Goal: Use online tool/utility: Use online tool/utility

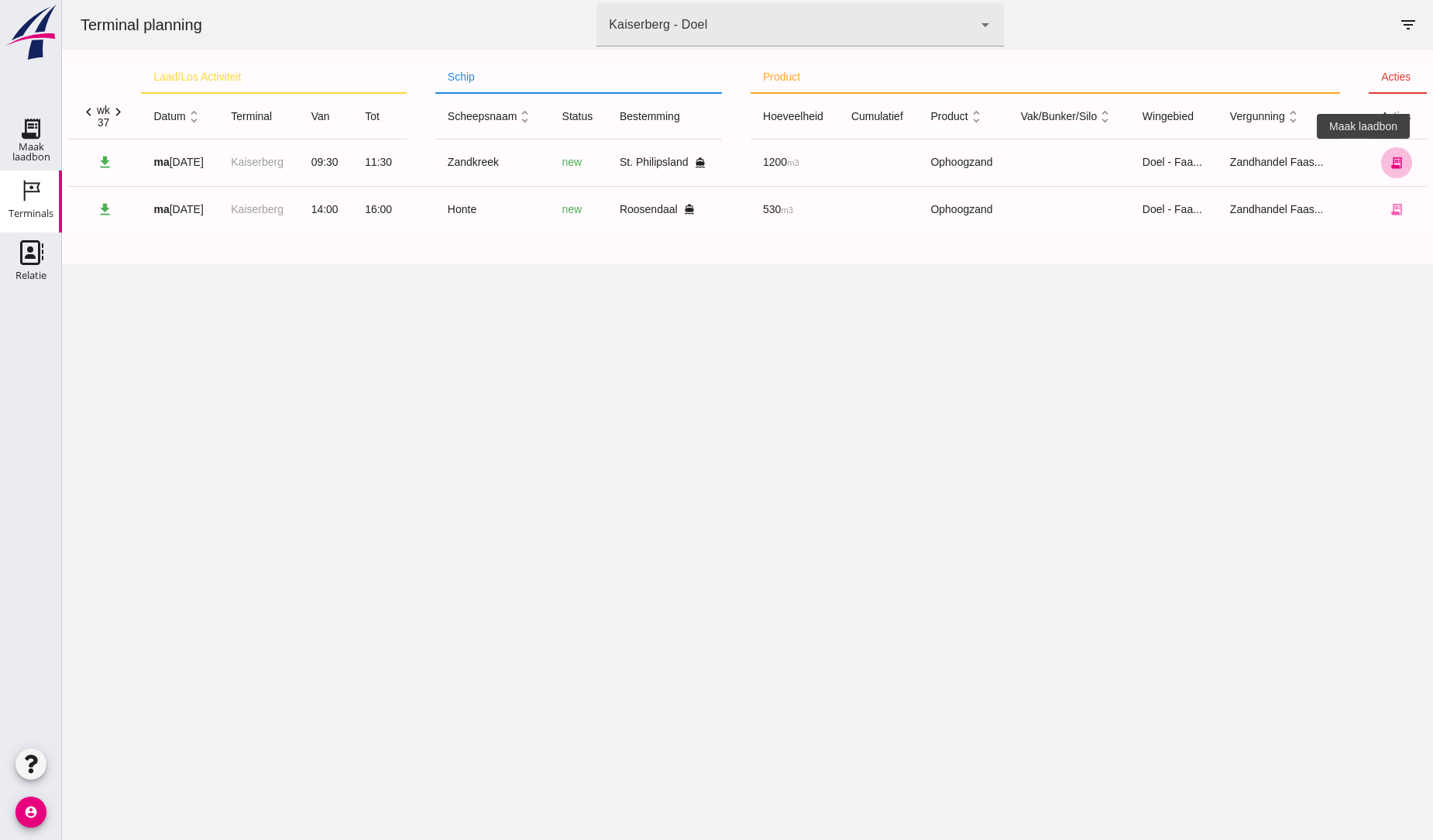
click at [1390, 165] on icon "receipt_long" at bounding box center [1397, 163] width 14 height 14
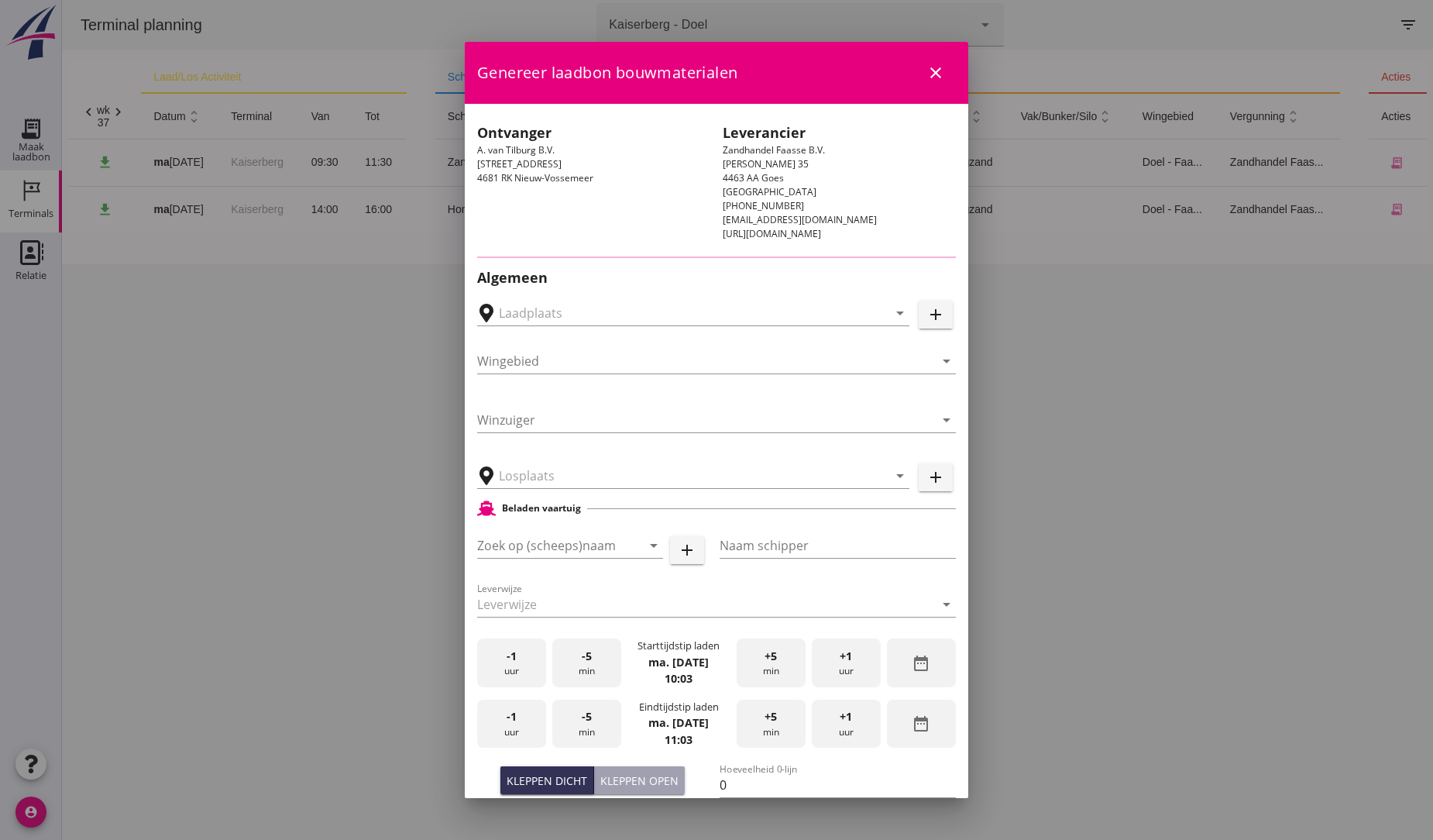
type input "A. van Tilburg, [GEOGRAPHIC_DATA]"
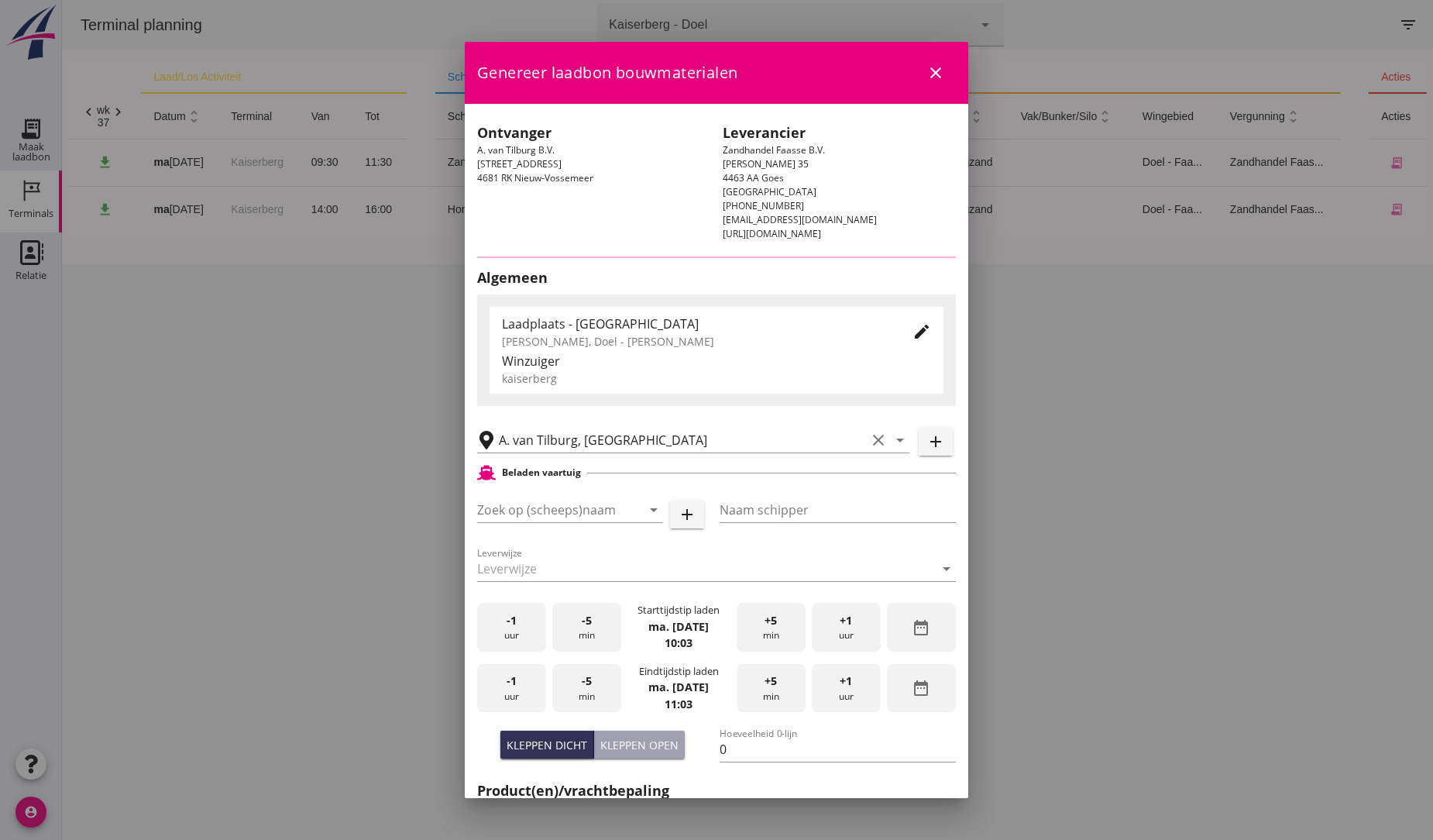
type input "Zandkreek"
type input "[PERSON_NAME]"
type input "1200"
type input "Ophoogzand (6120)"
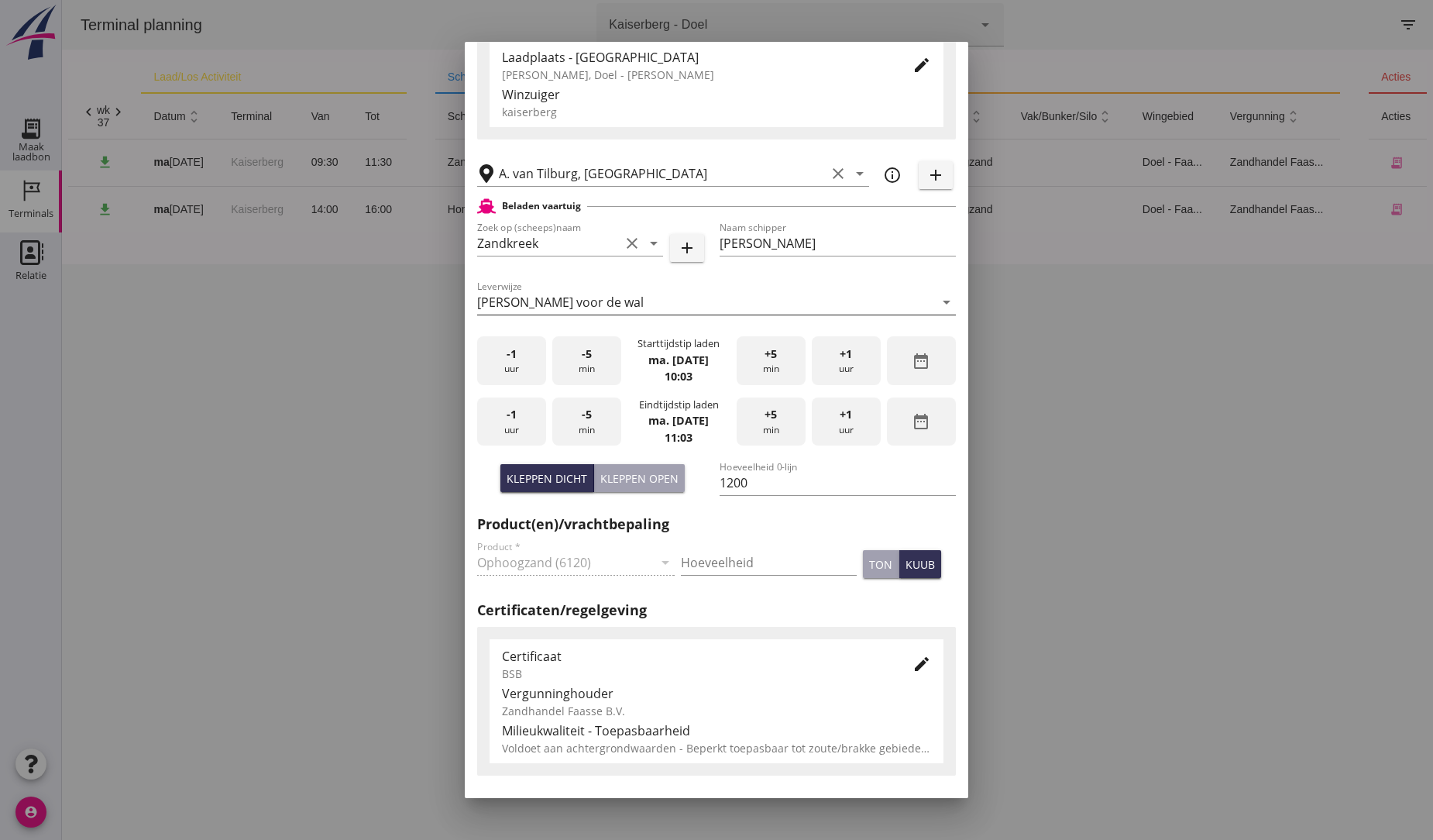
scroll to position [258, 0]
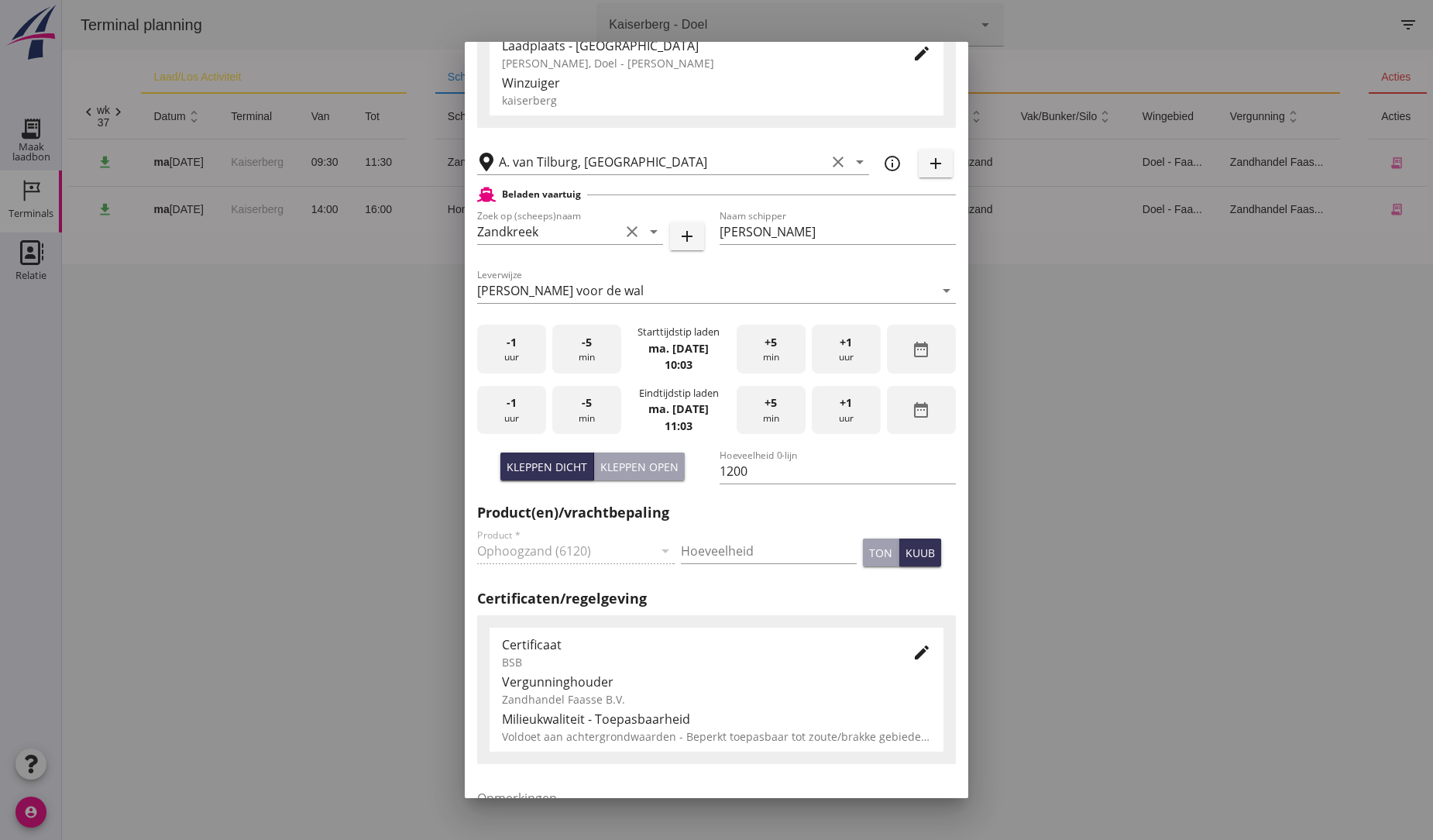
click at [840, 400] on span "+1" at bounding box center [846, 402] width 13 height 17
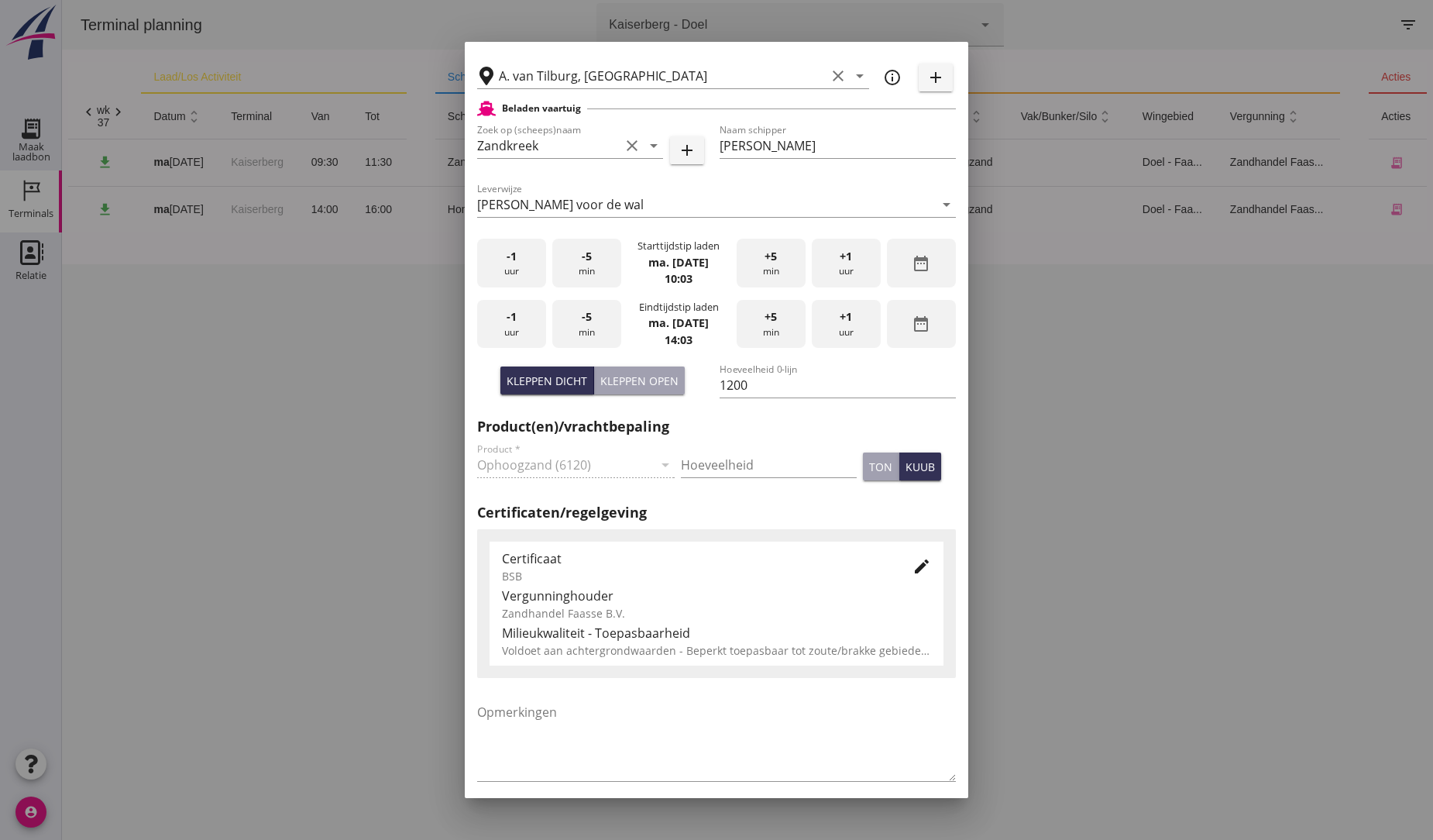
scroll to position [410, 0]
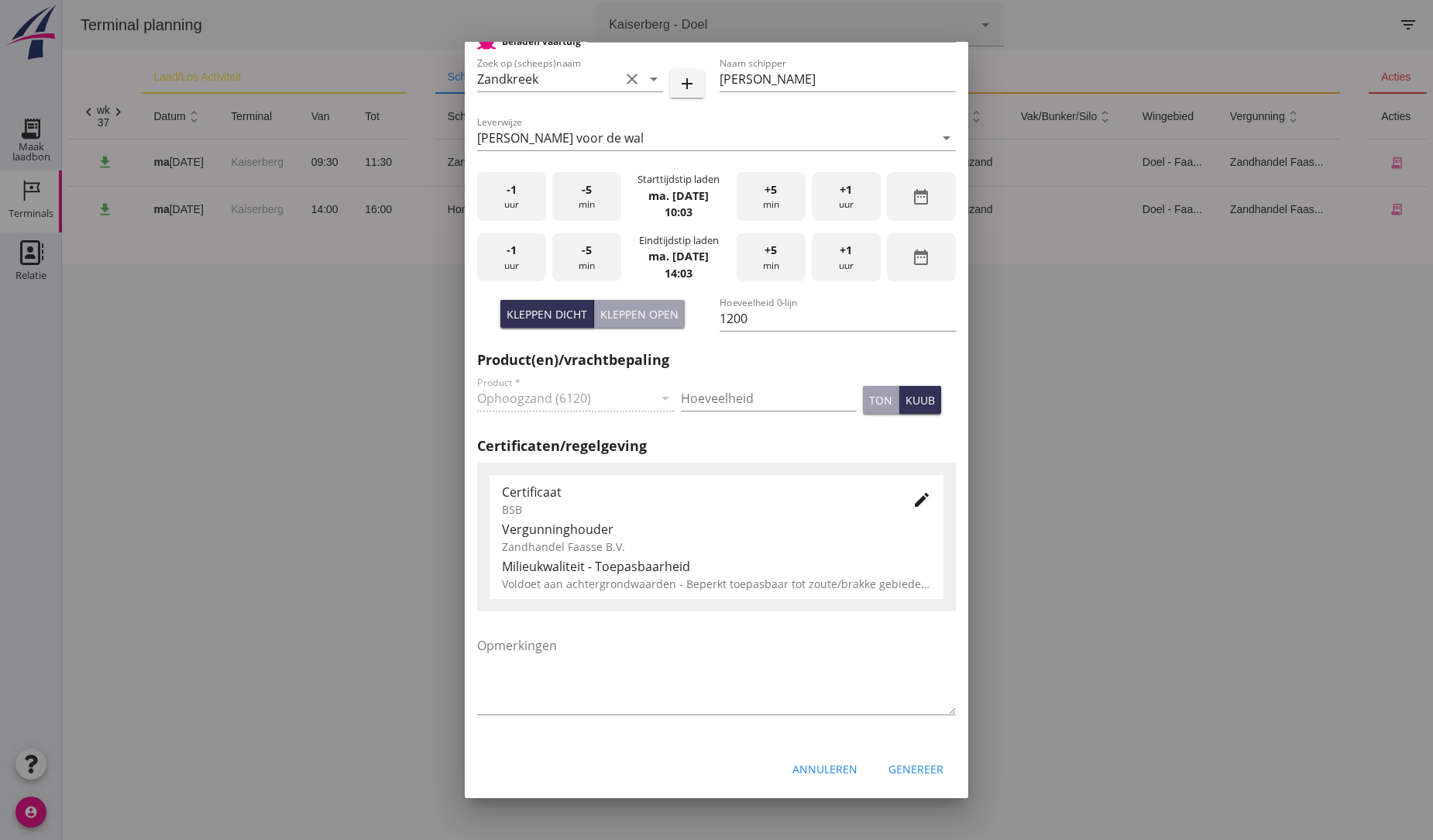
click at [910, 771] on div "Genereer" at bounding box center [916, 768] width 55 height 16
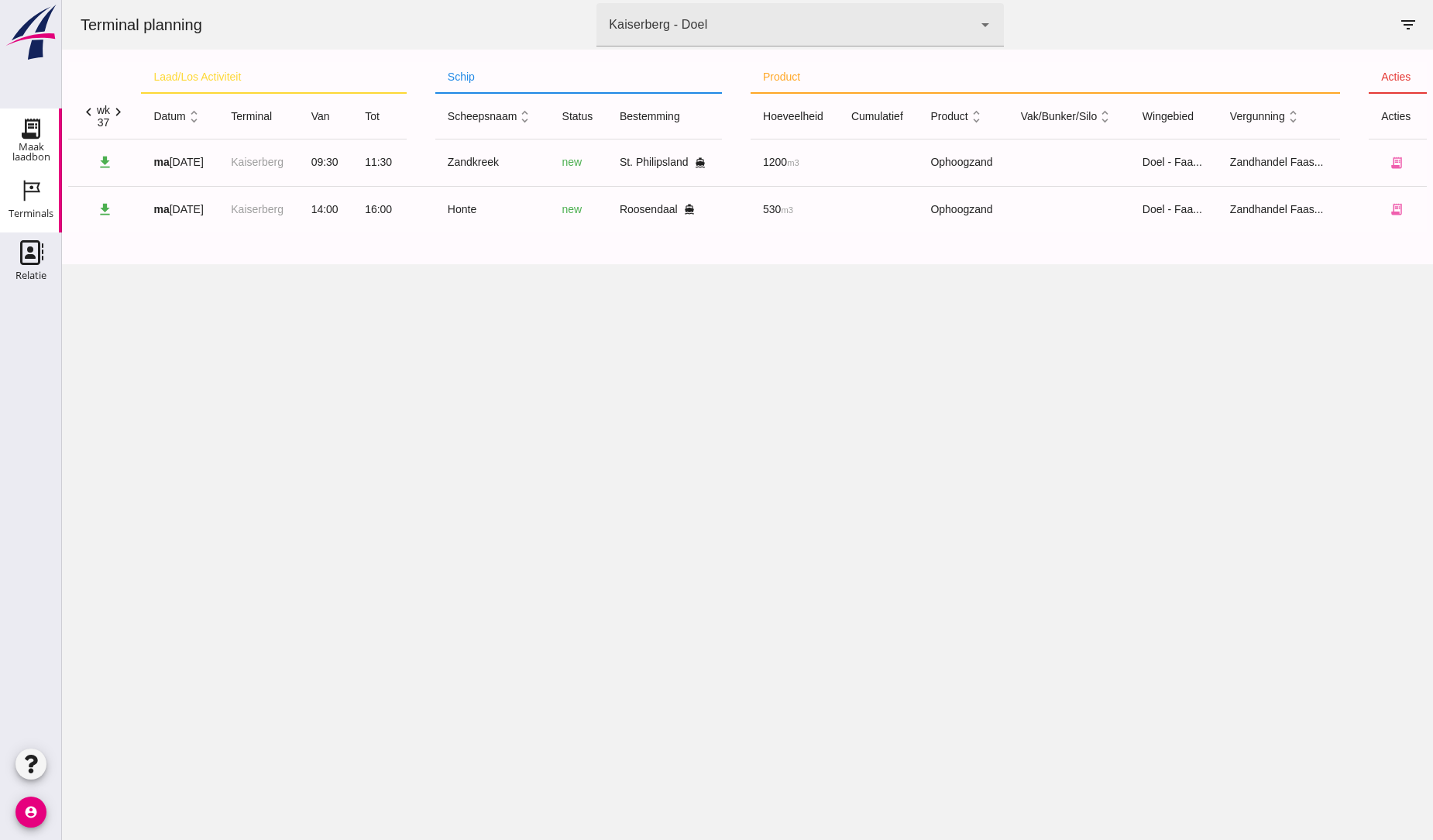
click at [32, 134] on use at bounding box center [31, 128] width 25 height 25
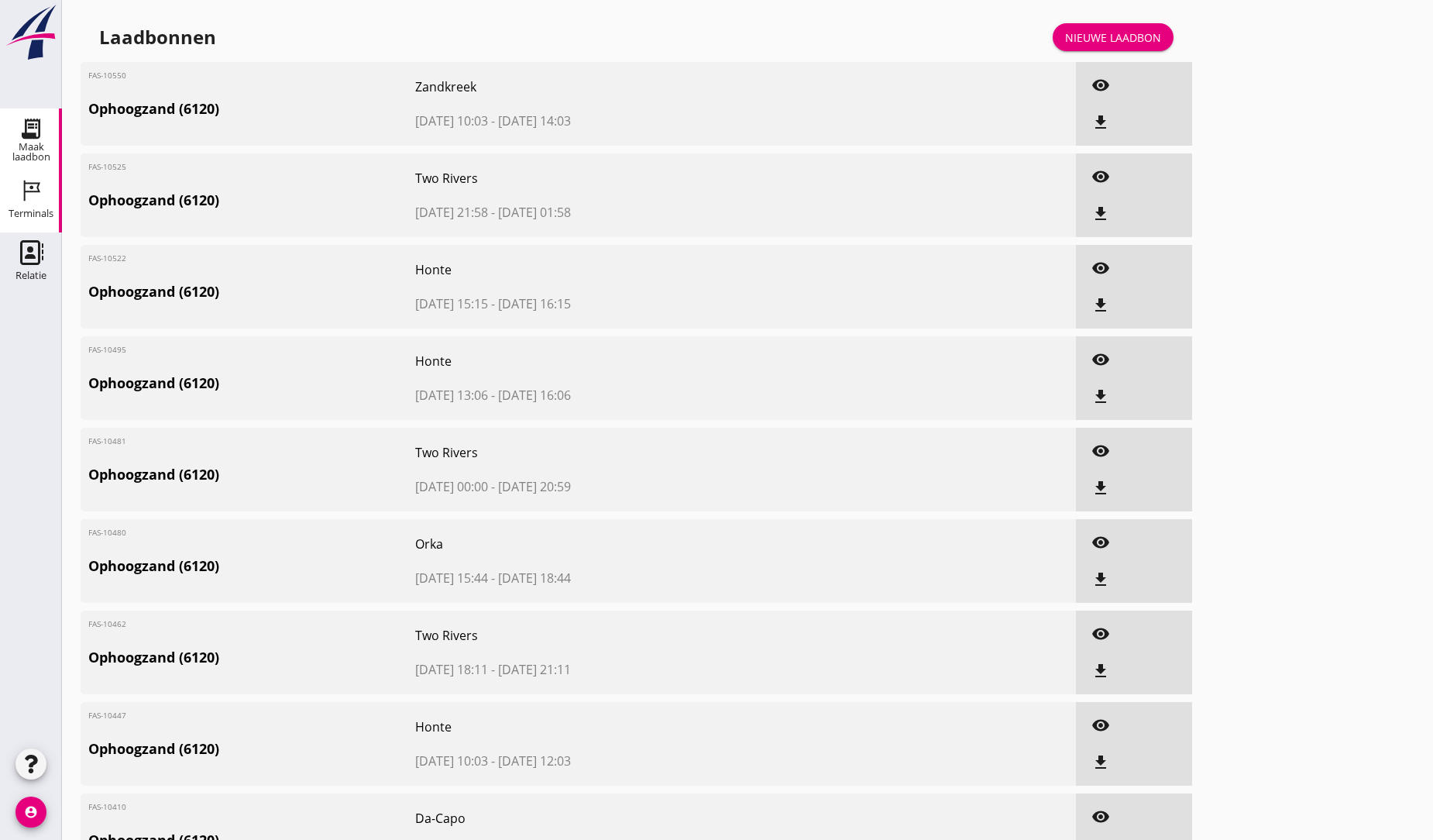
click at [33, 193] on icon "Terminals" at bounding box center [31, 190] width 25 height 25
